Goal: Information Seeking & Learning: Learn about a topic

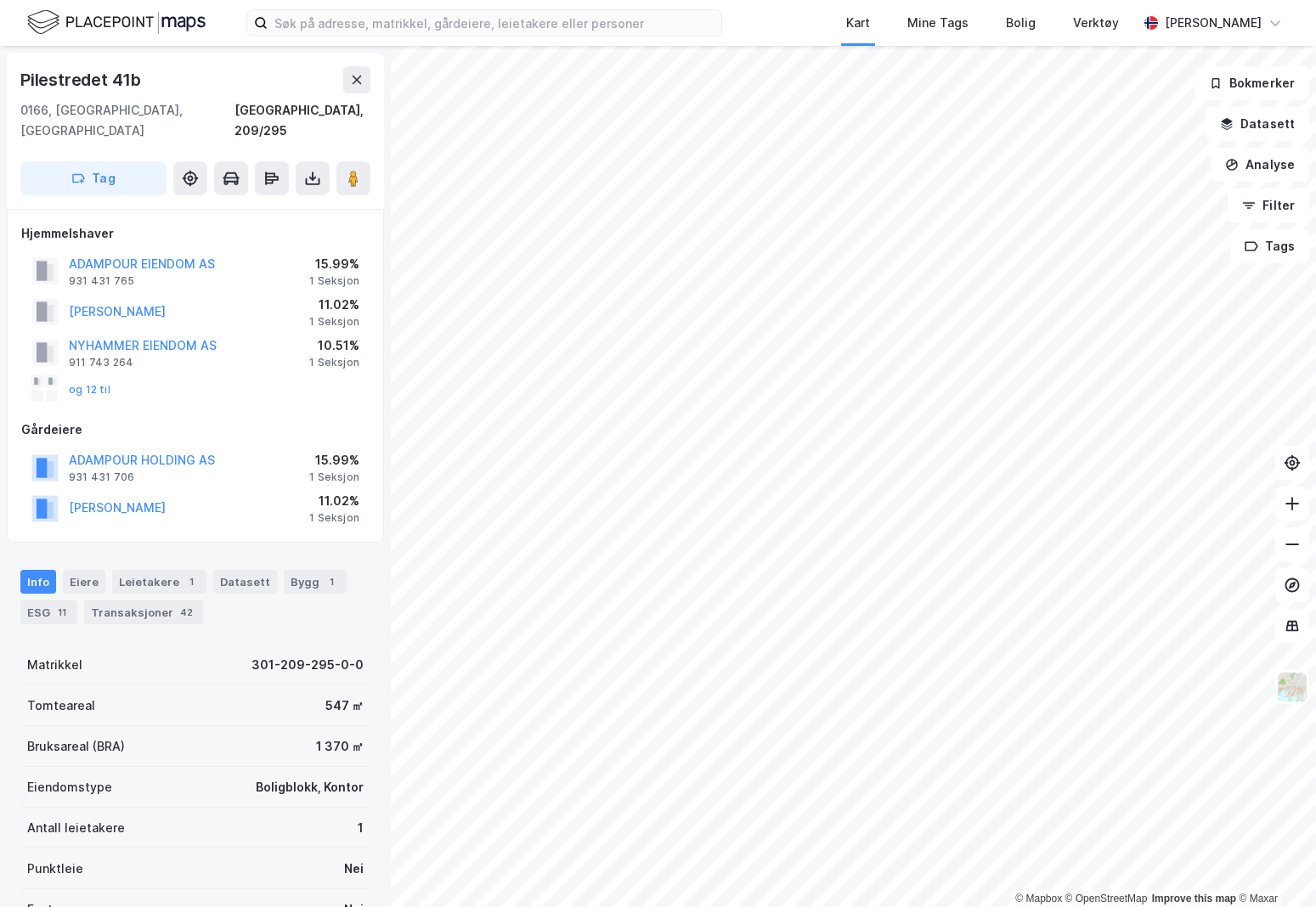
click at [176, 604] on div "42" at bounding box center [186, 612] width 20 height 17
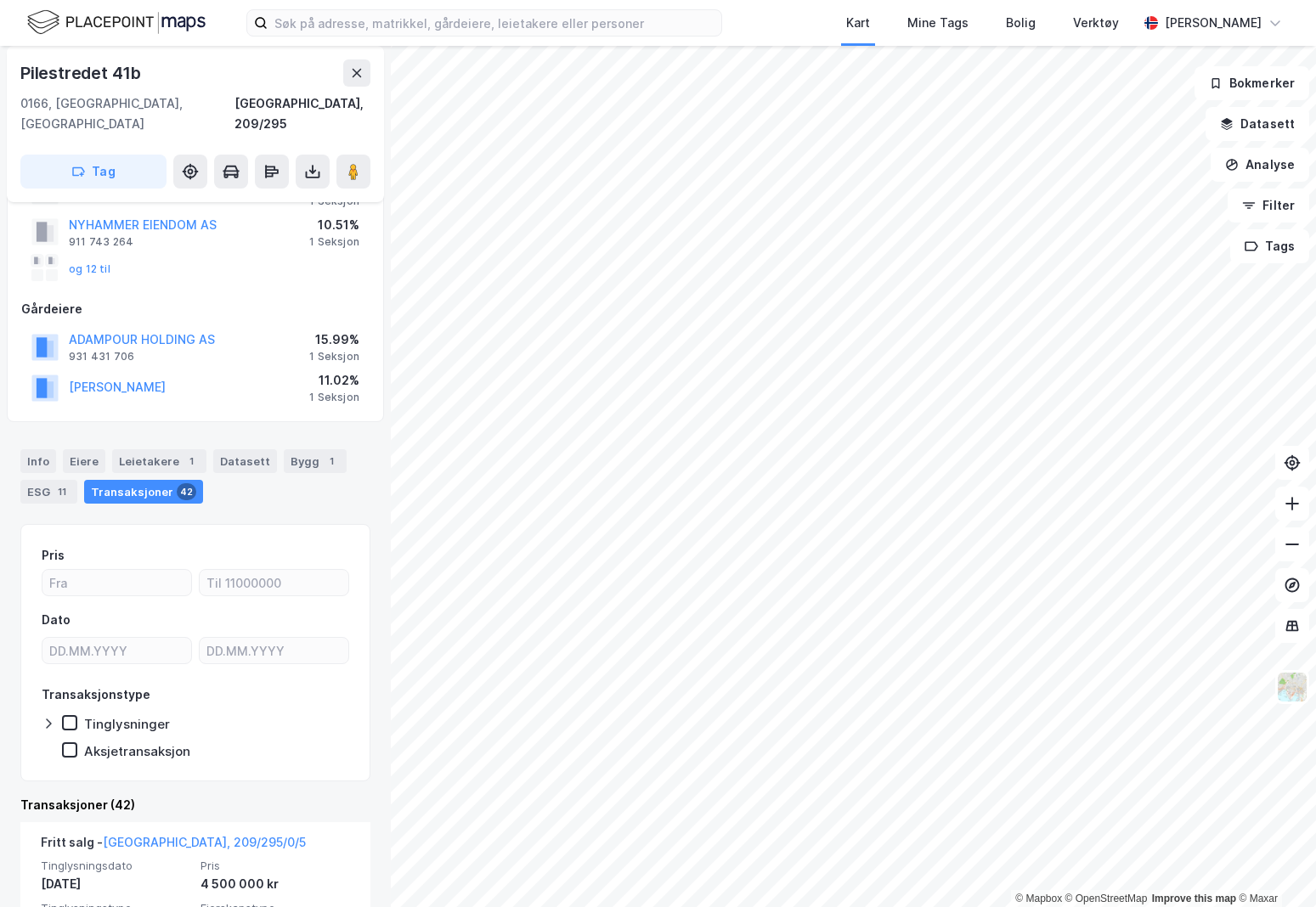
scroll to position [291, 0]
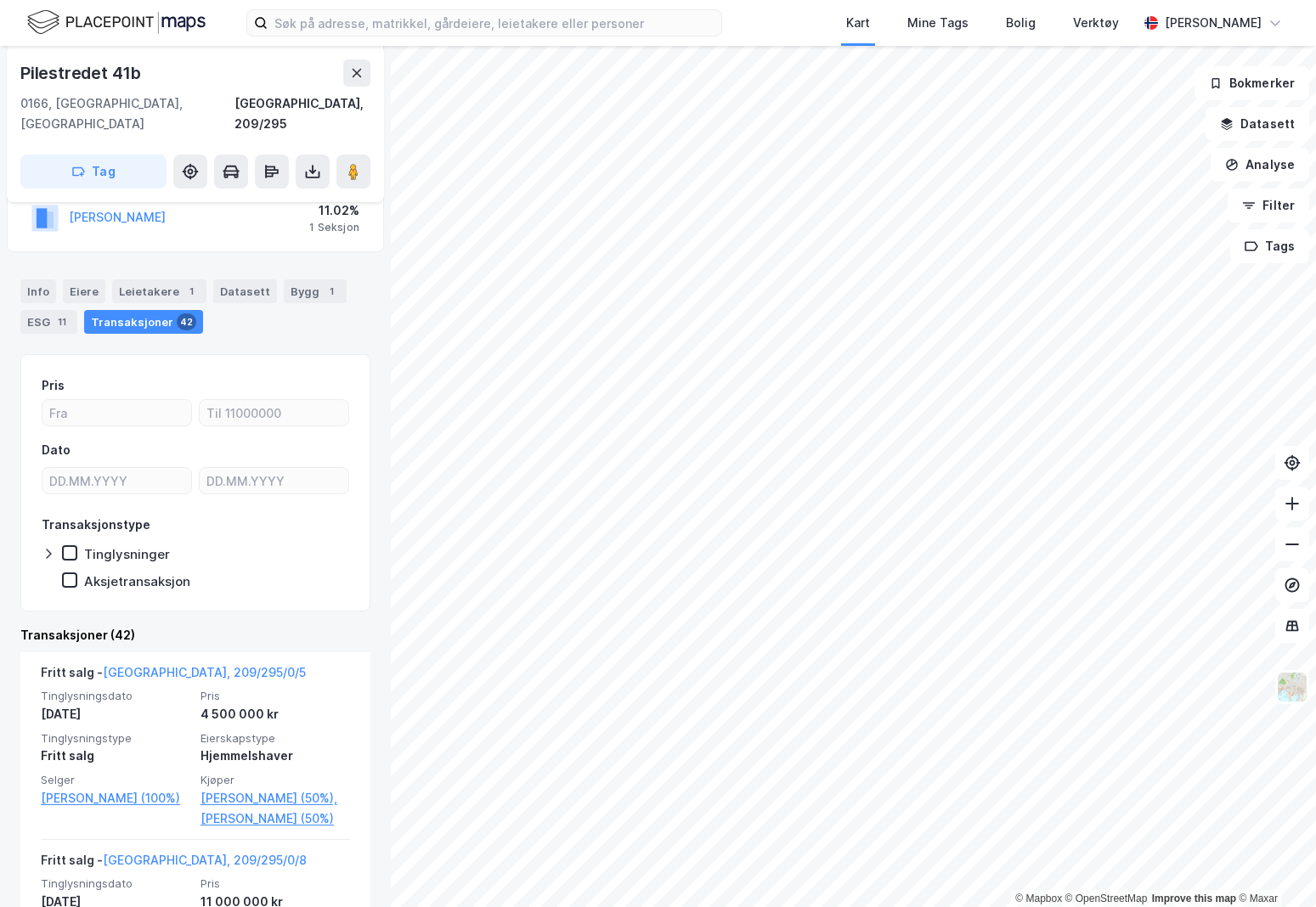
click at [77, 279] on div "Eiere" at bounding box center [83, 291] width 42 height 24
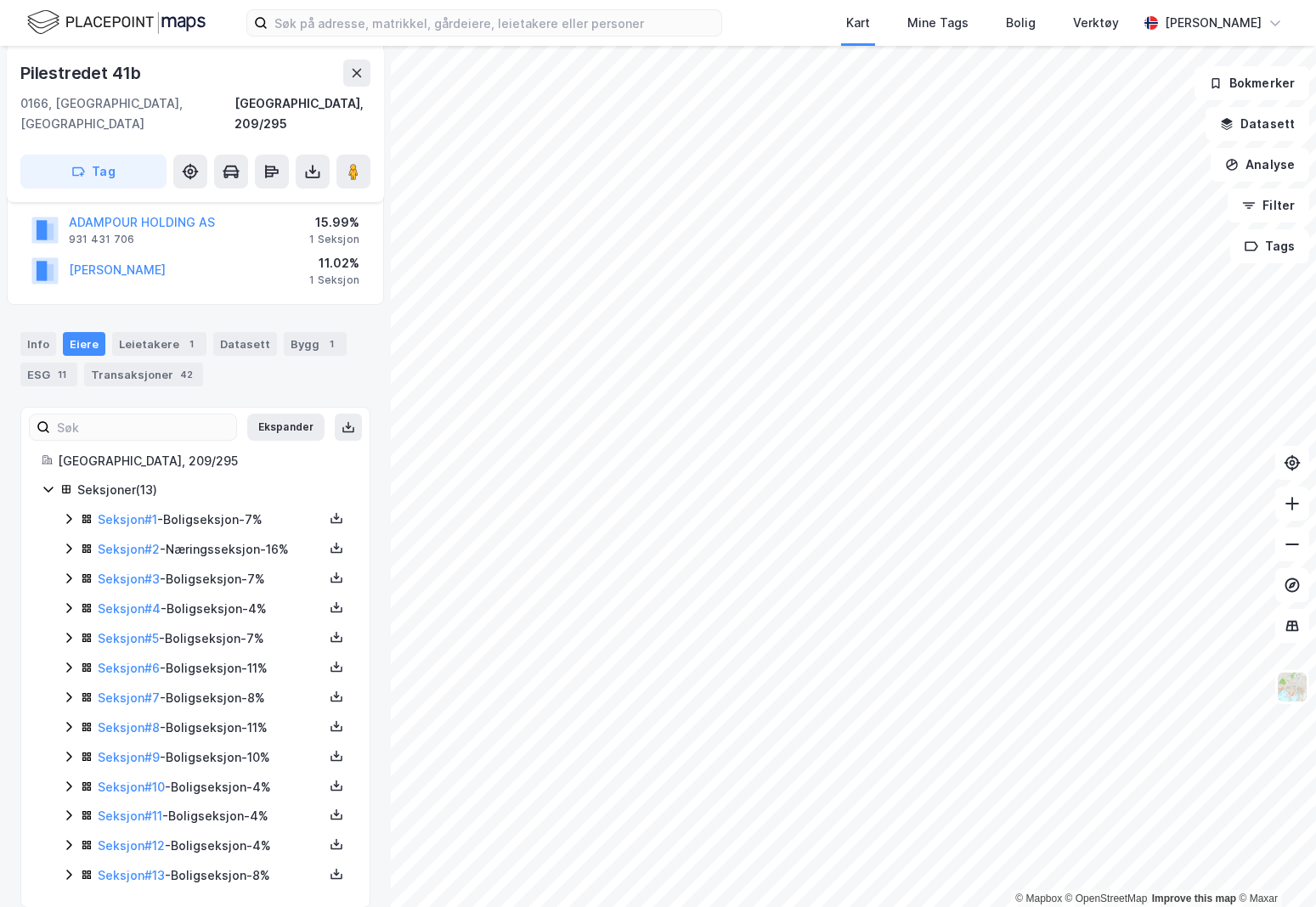
scroll to position [239, 0]
click at [206, 538] on div "Seksjon # 2 - Næringsseksjon - 16%" at bounding box center [211, 548] width 226 height 21
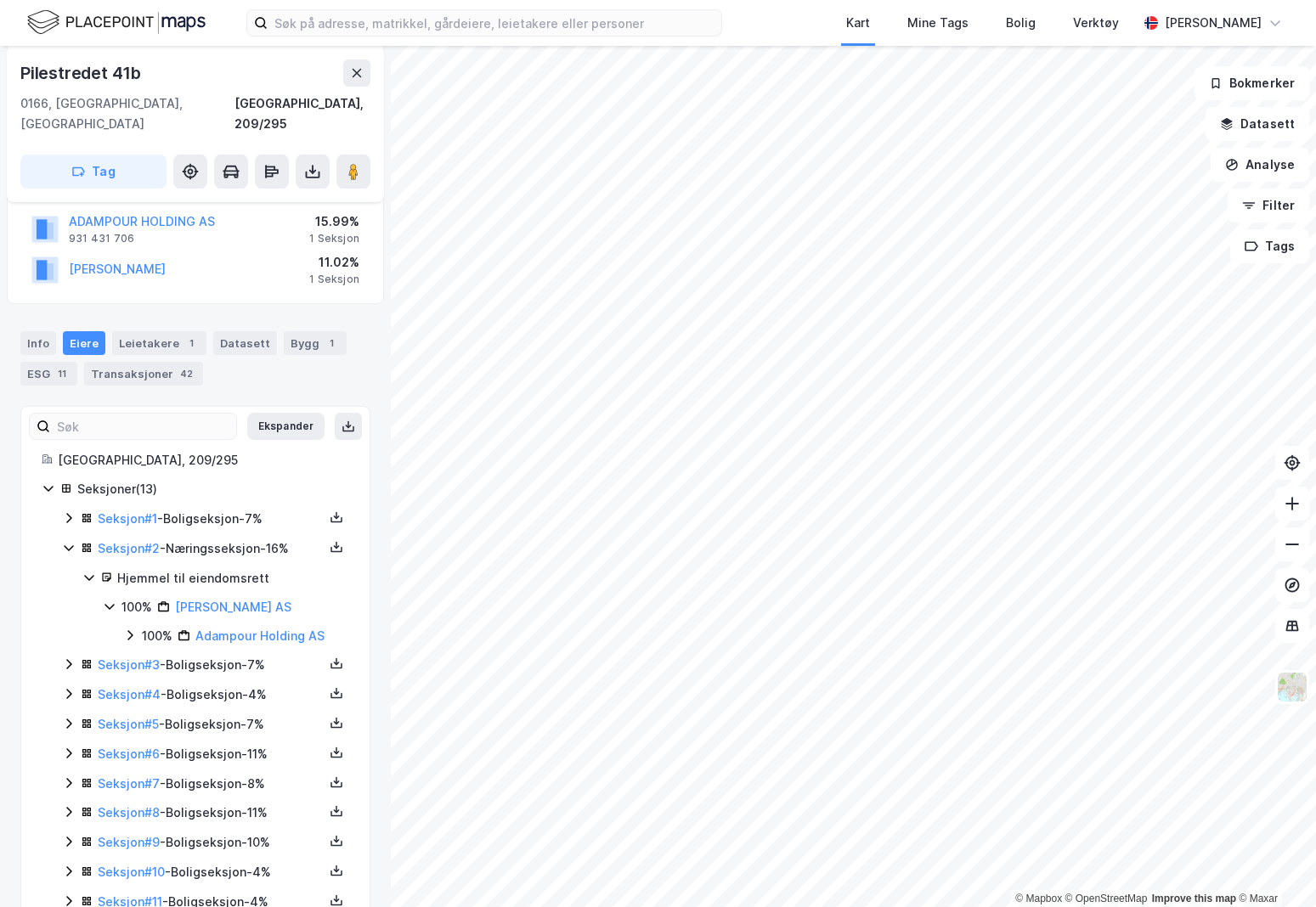
click at [258, 599] on link "[PERSON_NAME] AS" at bounding box center [232, 606] width 116 height 15
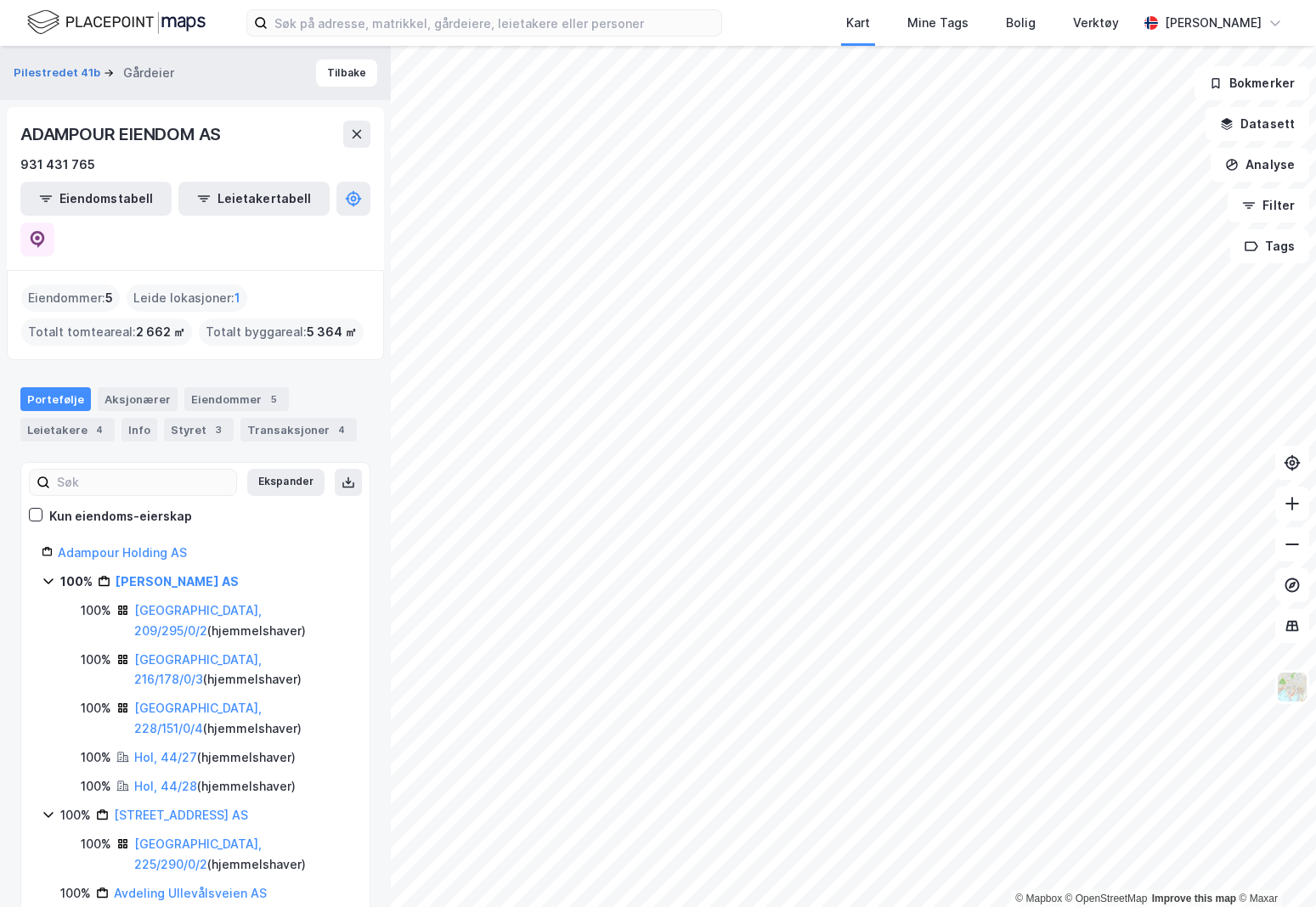
click at [188, 574] on link "[PERSON_NAME] AS" at bounding box center [176, 581] width 123 height 15
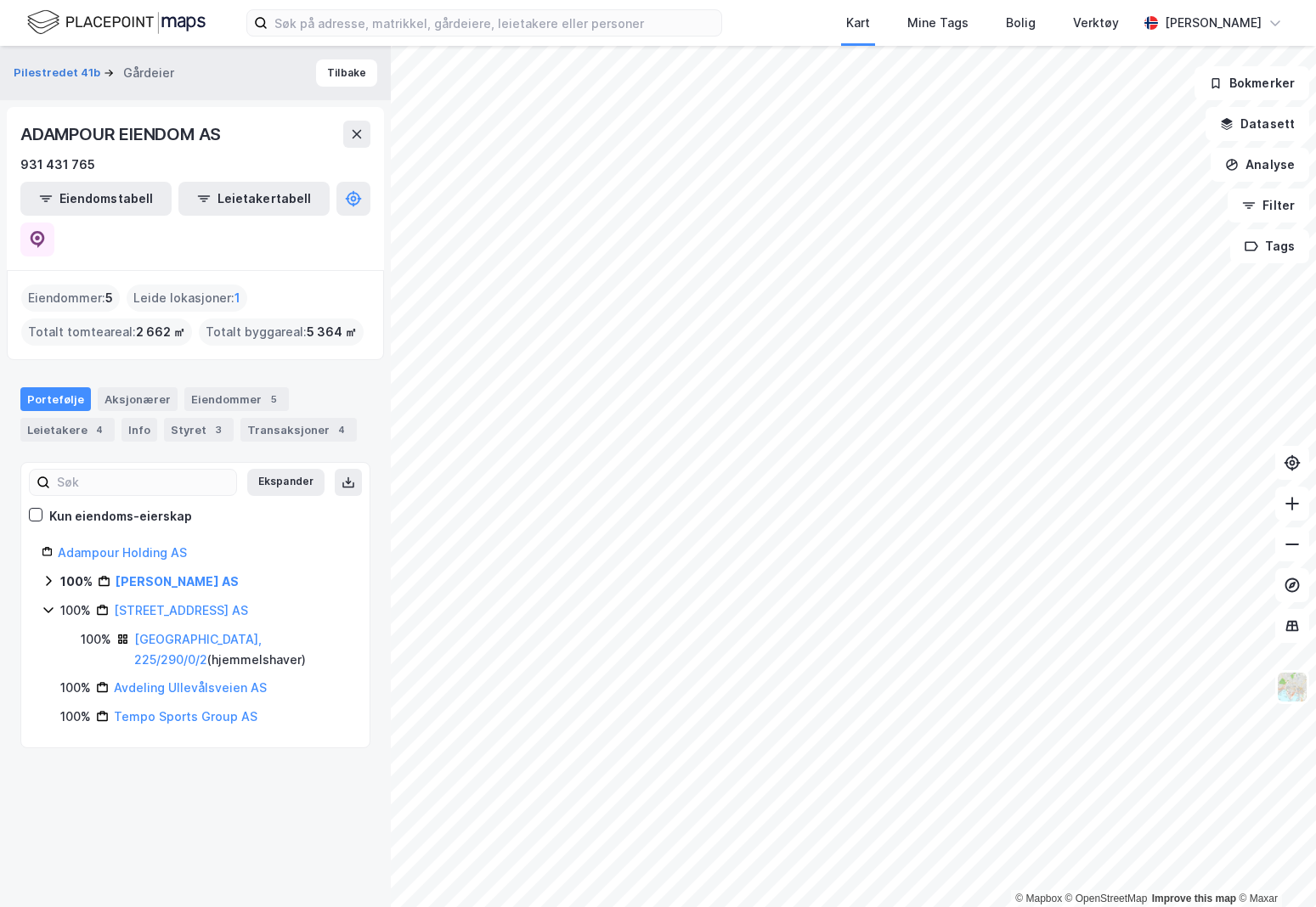
click at [188, 574] on link "[PERSON_NAME] AS" at bounding box center [176, 581] width 123 height 15
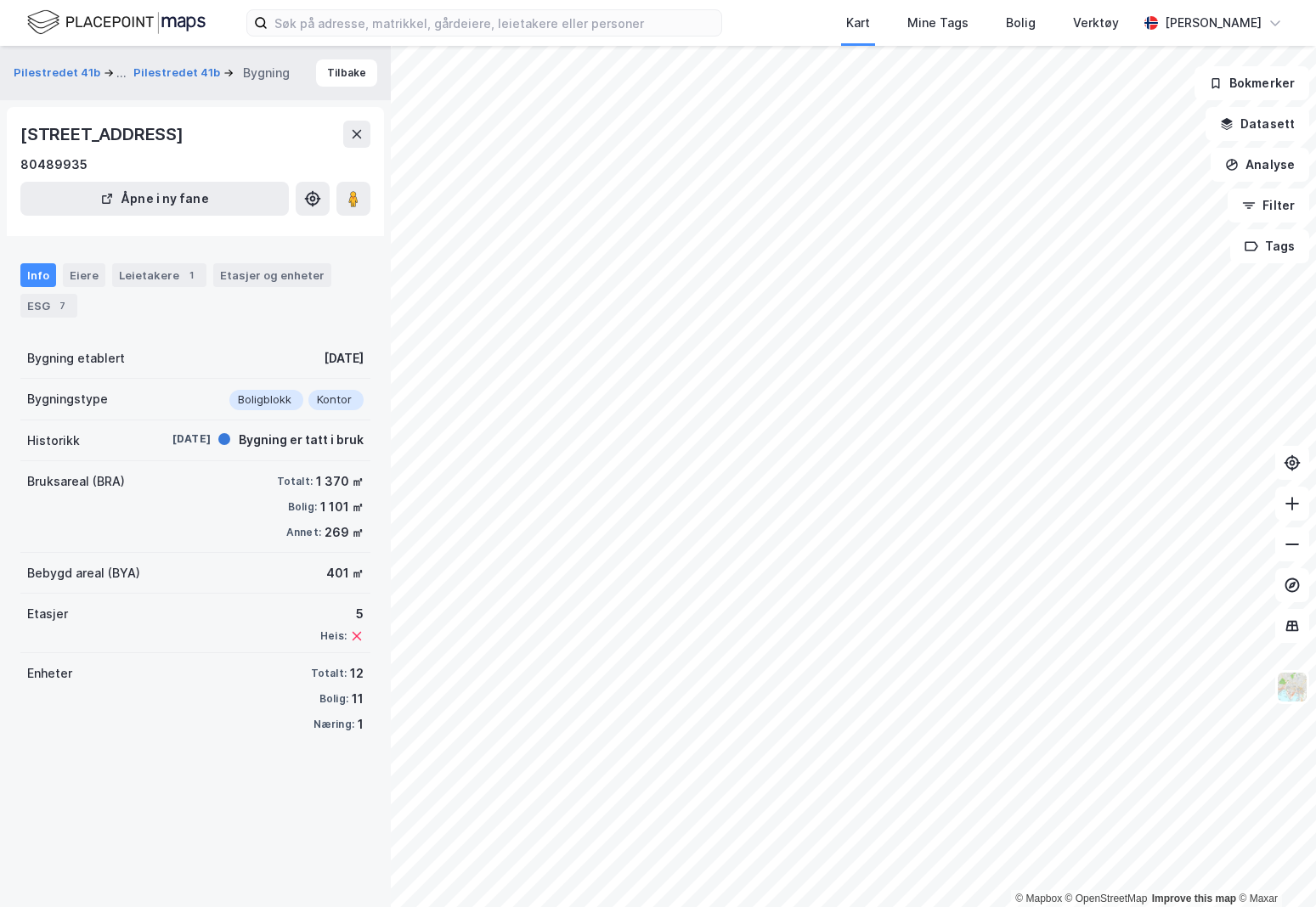
click at [83, 270] on div "Eiere" at bounding box center [83, 275] width 42 height 24
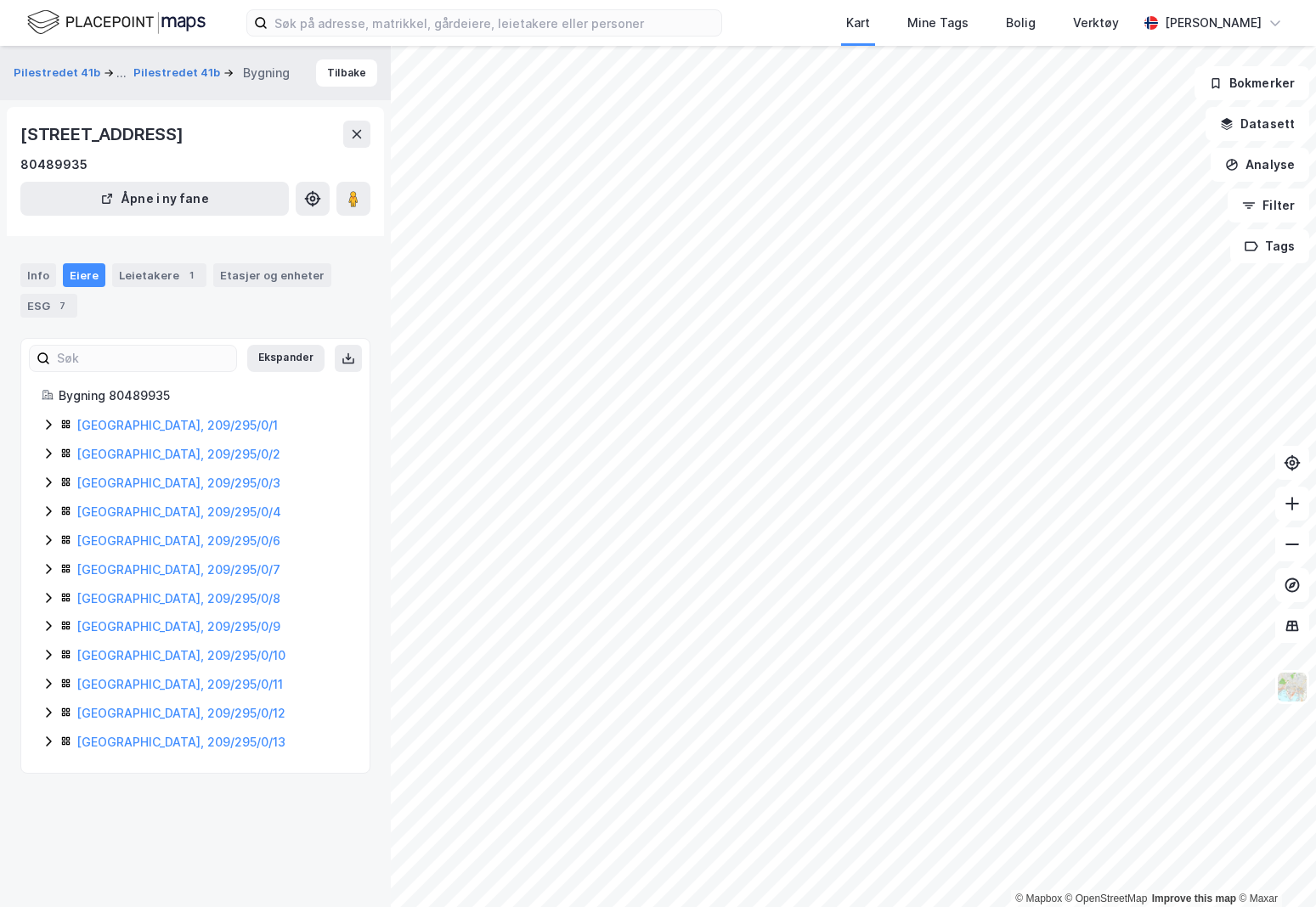
click at [134, 456] on link "[GEOGRAPHIC_DATA], 209/295/0/2" at bounding box center [178, 454] width 204 height 15
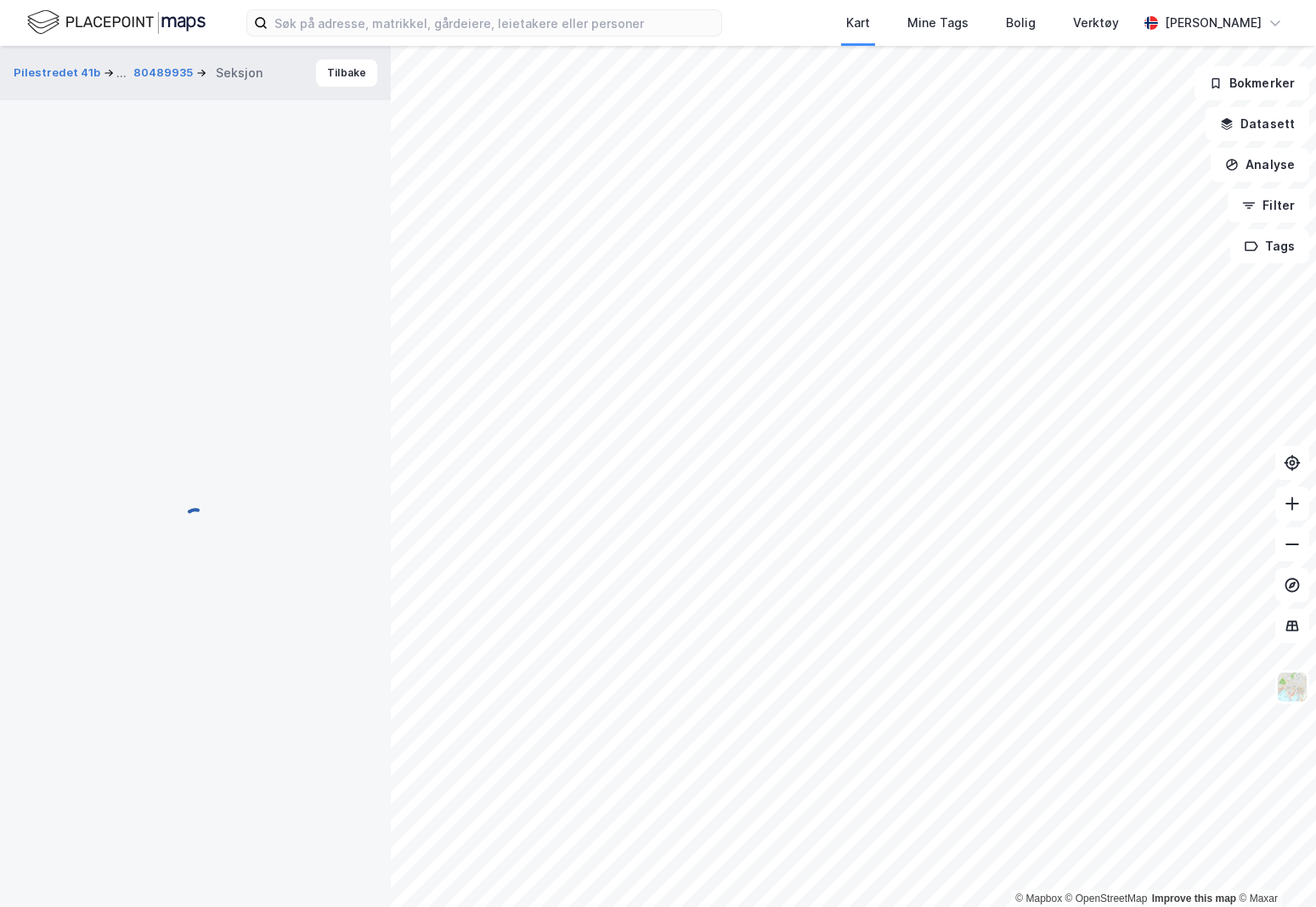
scroll to position [33, 0]
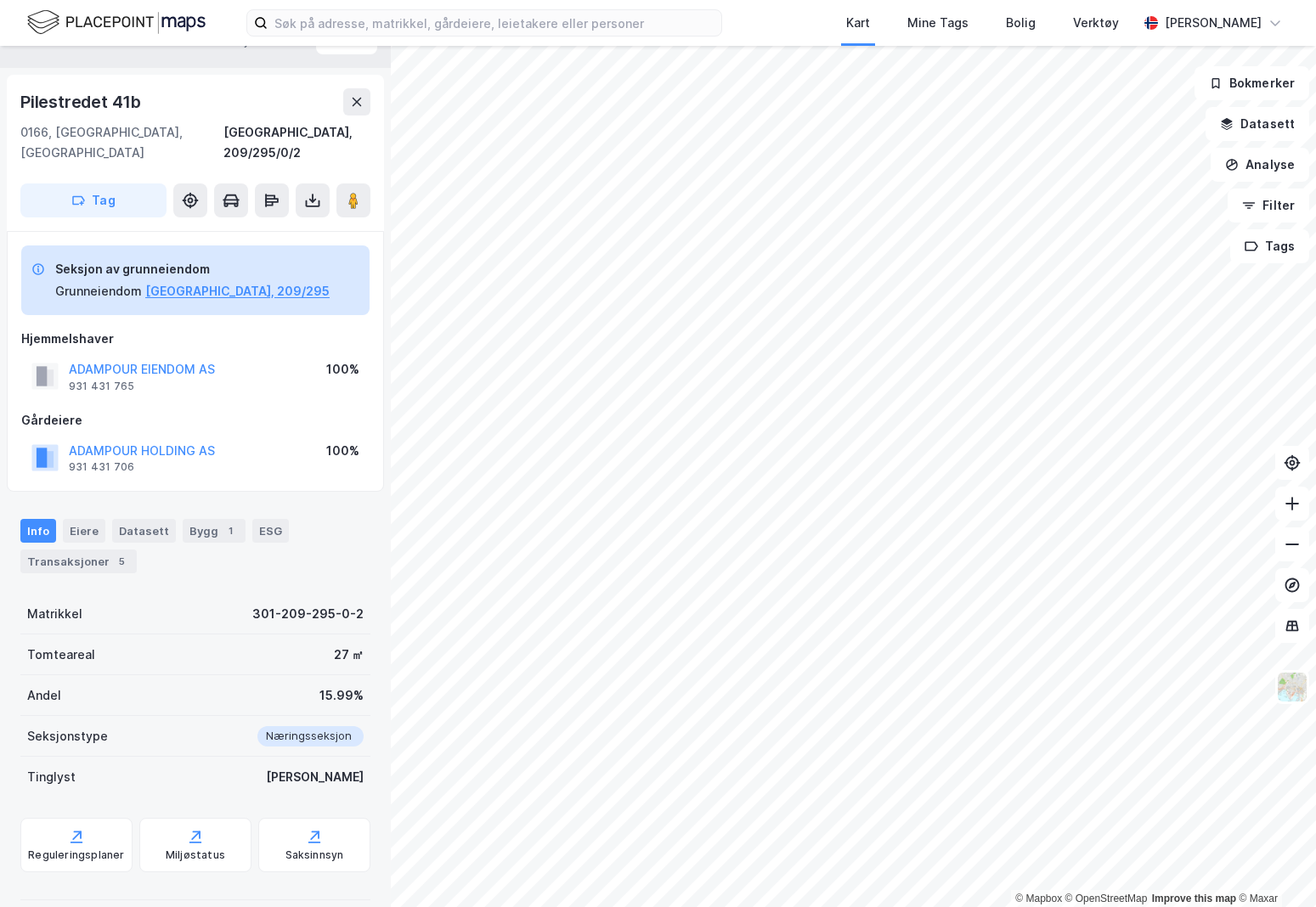
click at [98, 549] on div "Transaksjoner 5" at bounding box center [78, 561] width 116 height 24
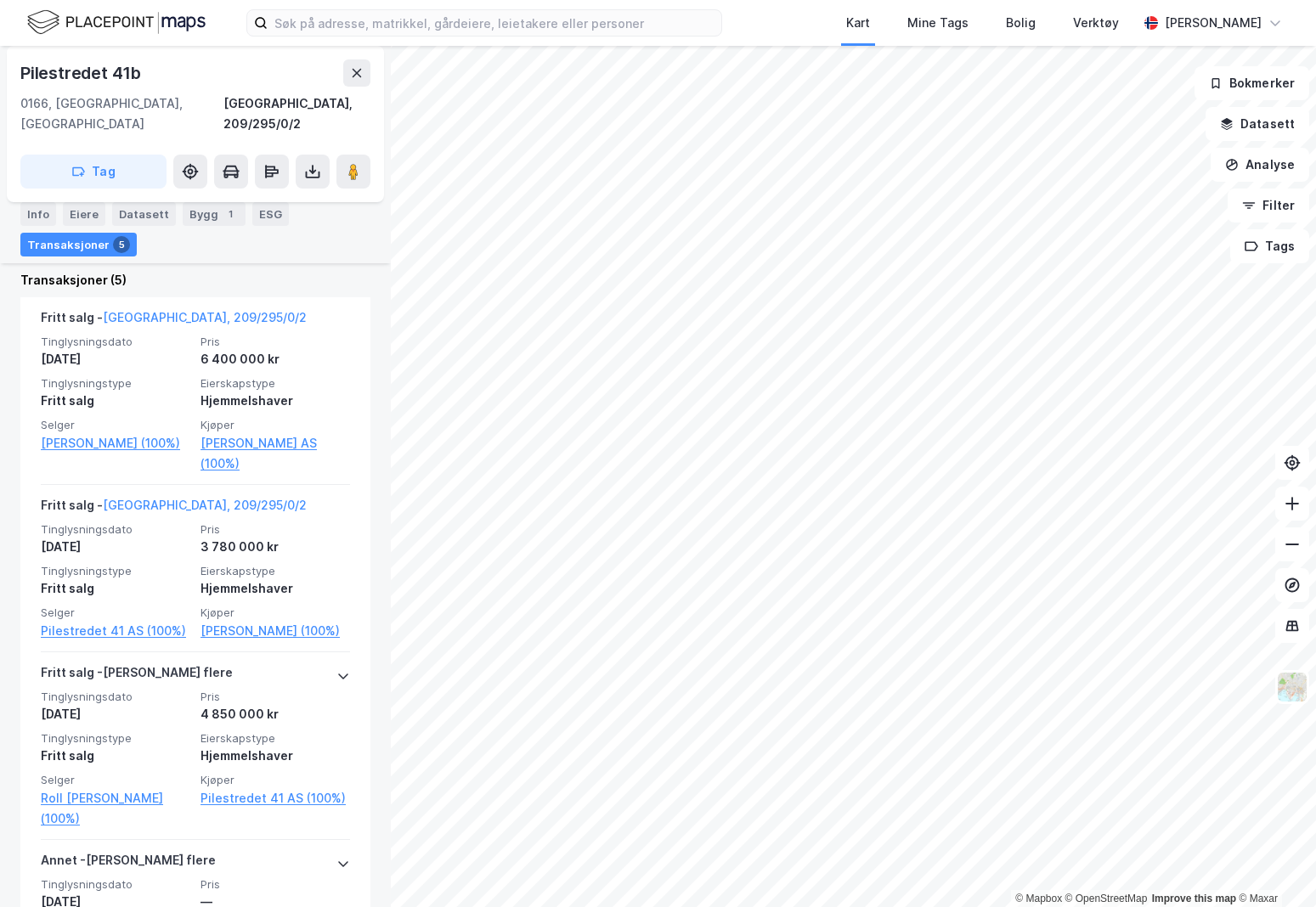
scroll to position [542, 0]
